Goal: Obtain resource: Obtain resource

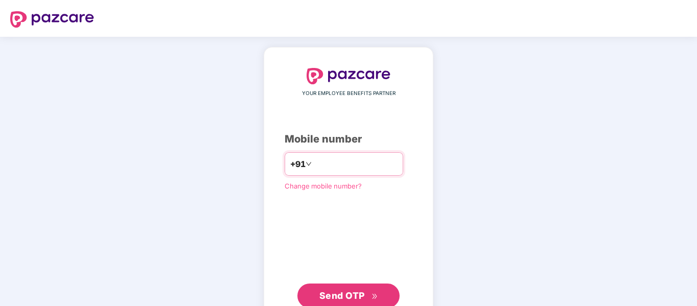
type input "**********"
click at [328, 287] on button "Send OTP" at bounding box center [349, 296] width 102 height 25
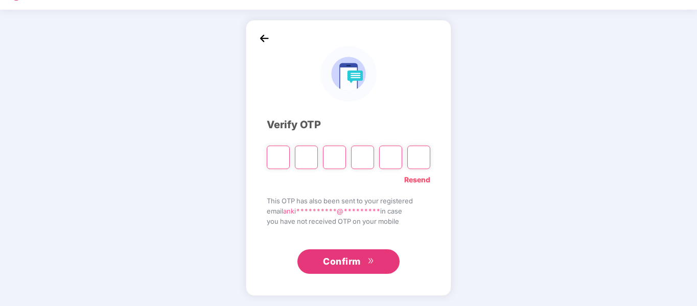
scroll to position [27, 0]
paste input "*"
type input "*"
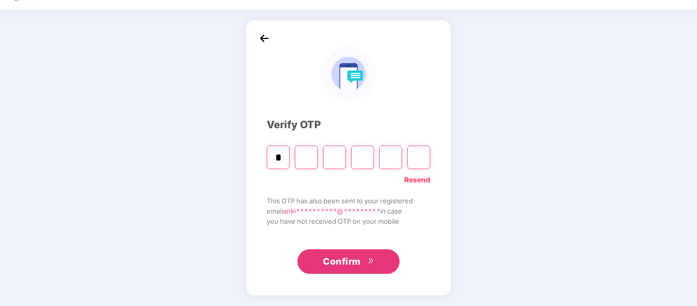
type input "*"
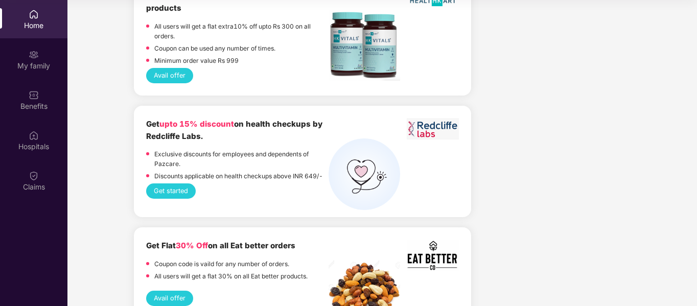
scroll to position [1592, 0]
click at [177, 184] on button "Get started" at bounding box center [171, 191] width 50 height 15
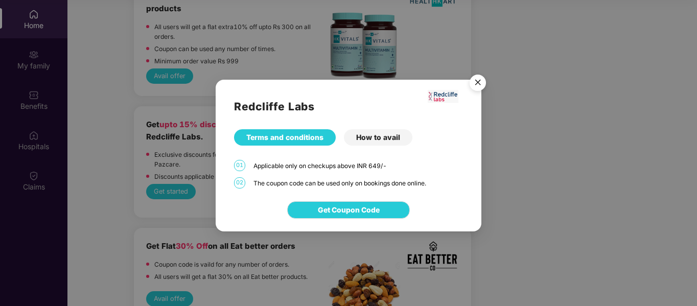
click at [303, 138] on div "Terms and conditions" at bounding box center [285, 137] width 102 height 16
click at [348, 217] on button "Get Coupon Code" at bounding box center [348, 209] width 123 height 17
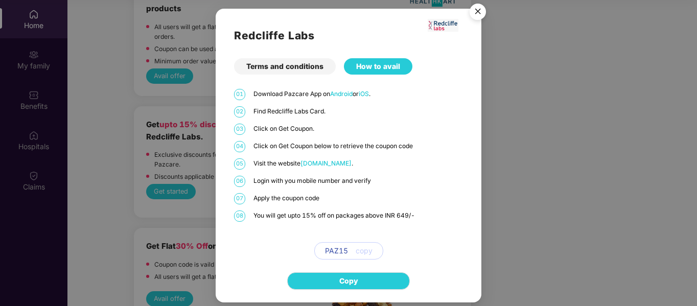
click at [326, 164] on span "Redcliffelabs.com" at bounding box center [326, 163] width 51 height 8
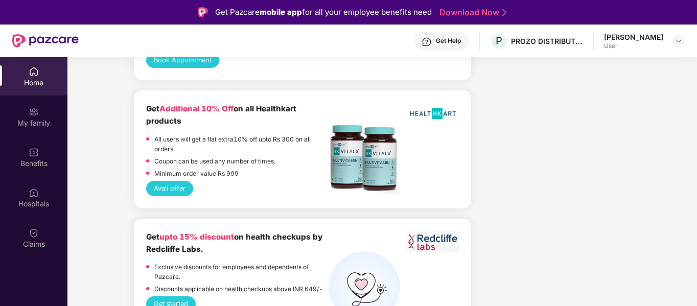
scroll to position [1600, 0]
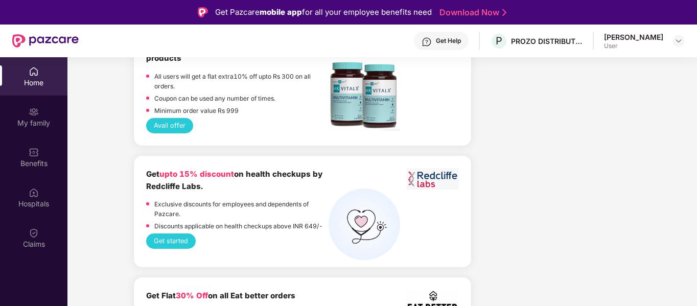
click at [167, 234] on button "Get started" at bounding box center [171, 241] width 50 height 15
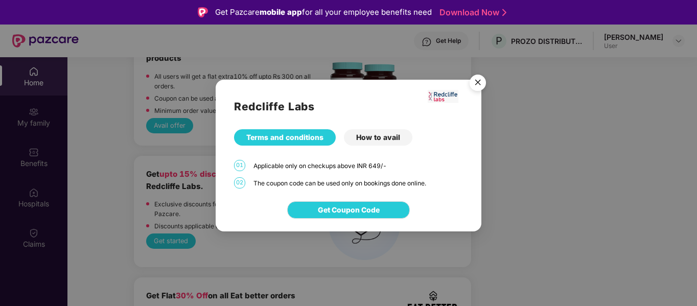
click at [376, 135] on div "How to avail" at bounding box center [378, 137] width 68 height 16
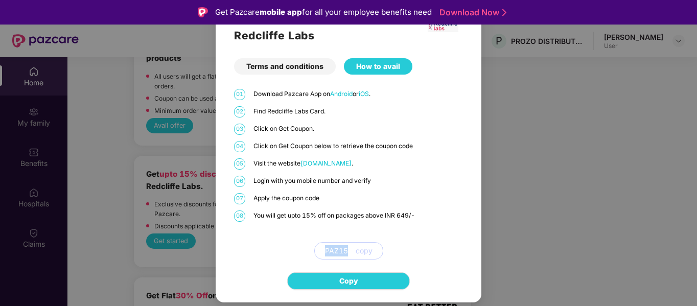
drag, startPoint x: 320, startPoint y: 255, endPoint x: 353, endPoint y: 253, distance: 32.8
click at [353, 253] on div "PAZ15 copy" at bounding box center [348, 250] width 69 height 17
copy span "PAZ15"
